Goal: Check status: Check status

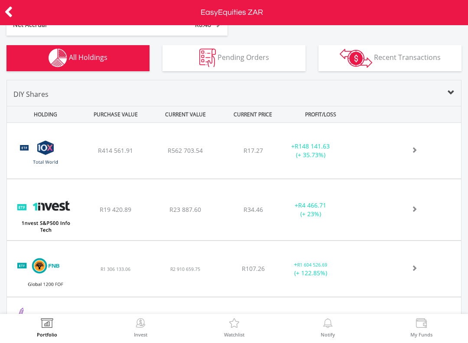
scroll to position [317, 0]
click at [12, 10] on icon at bounding box center [8, 11] width 9 height 17
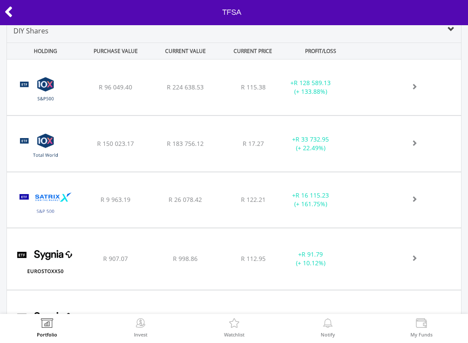
scroll to position [323, 0]
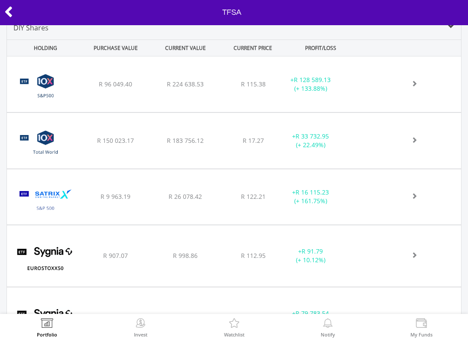
click at [313, 90] on div "+ R 128 589.13 (+ 133.88%)" at bounding box center [311, 83] width 61 height 17
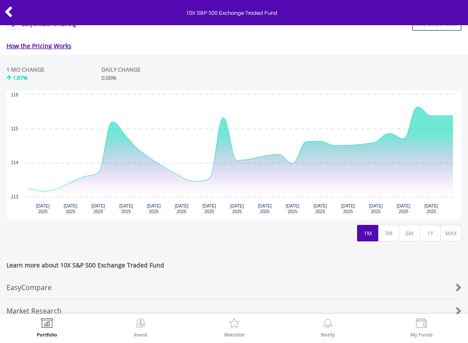
scroll to position [377, 0]
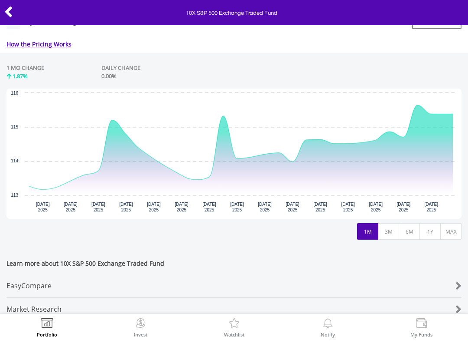
click at [411, 229] on button "6M" at bounding box center [409, 231] width 21 height 16
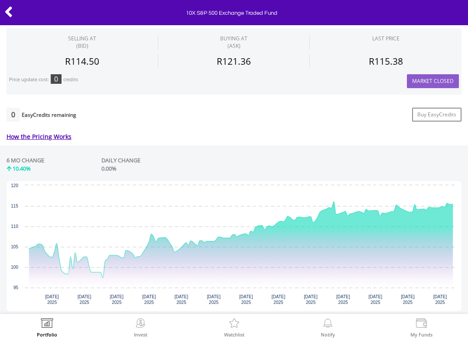
scroll to position [285, 0]
click at [5, 16] on icon at bounding box center [8, 11] width 9 height 17
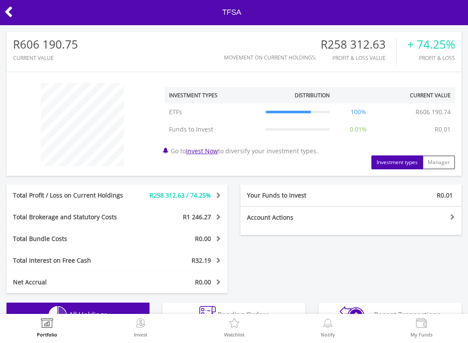
scroll to position [83, 152]
click at [7, 13] on icon at bounding box center [8, 11] width 9 height 17
